Goal: Task Accomplishment & Management: Use online tool/utility

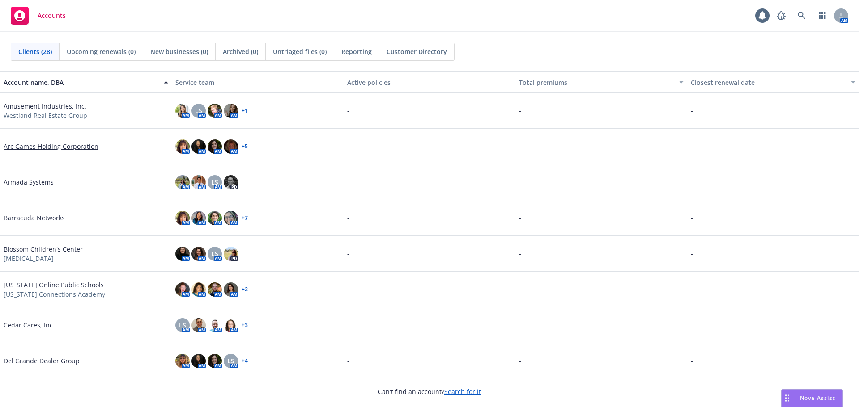
click at [798, 390] on div "Nova Assist" at bounding box center [811, 398] width 61 height 17
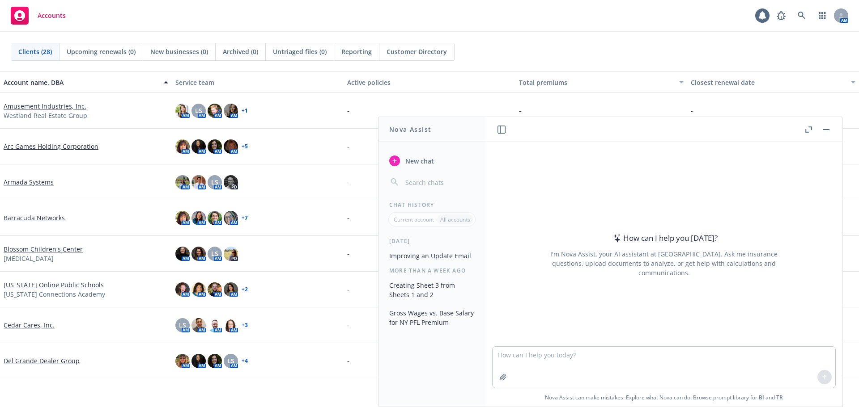
click at [423, 288] on button "Creating Sheet 3 from Sheets 1 and 2" at bounding box center [432, 290] width 93 height 24
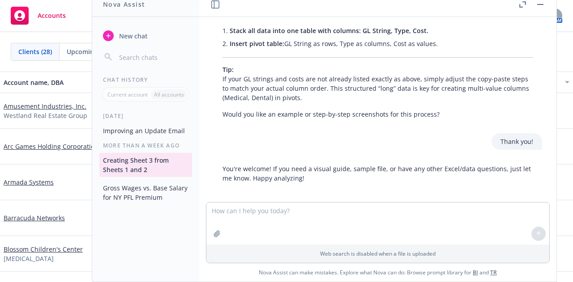
scroll to position [1879, 0]
